Goal: Find specific page/section: Find specific page/section

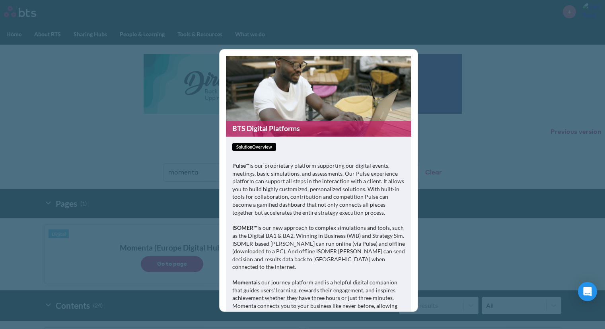
scroll to position [1068, 0]
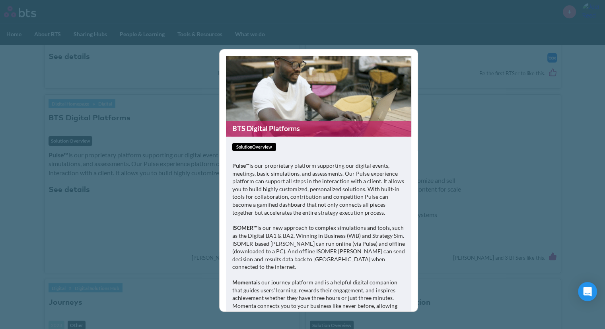
click at [483, 89] on div "BTS Digital Platforms solutionOverview Pulse™ is our proprietary platform suppo…" at bounding box center [302, 164] width 605 height 329
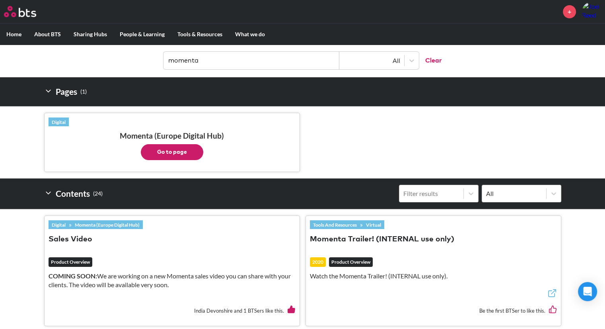
scroll to position [16, 0]
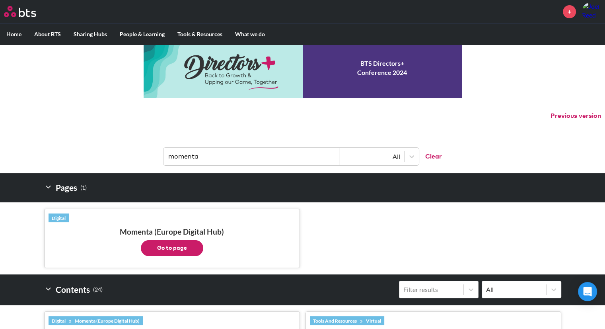
drag, startPoint x: 199, startPoint y: 157, endPoint x: 121, endPoint y: 158, distance: 78.4
click at [123, 158] on header "momenta All Clear" at bounding box center [302, 152] width 605 height 41
type input "lyft"
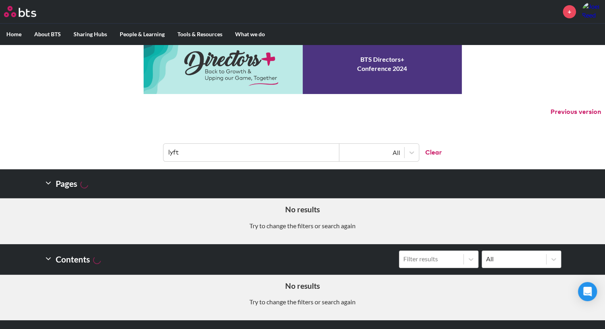
scroll to position [0, 0]
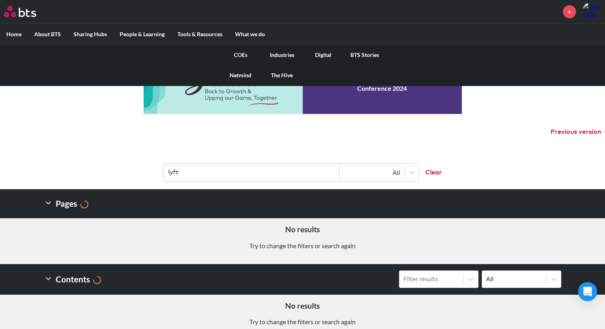
click at [369, 51] on link "BTS Stories" at bounding box center [364, 55] width 41 height 21
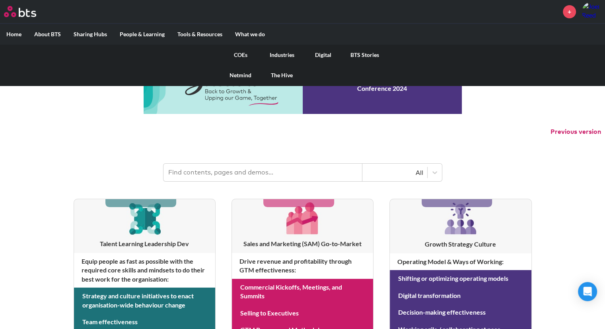
click at [368, 54] on link "BTS Stories" at bounding box center [364, 55] width 41 height 21
